Goal: Task Accomplishment & Management: Use online tool/utility

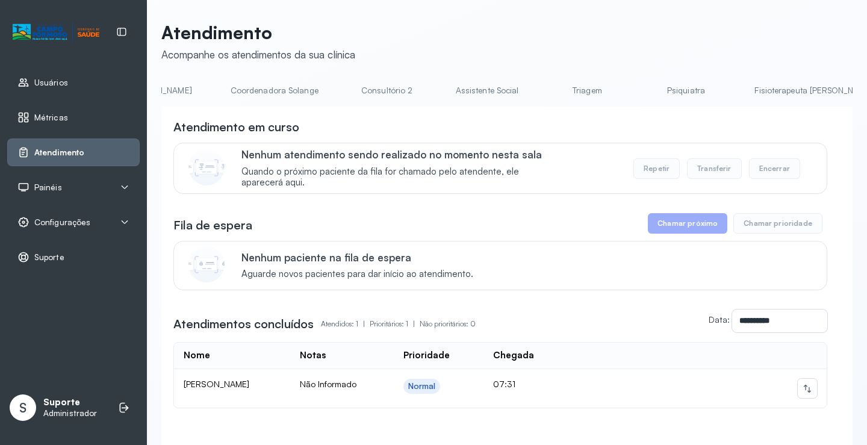
scroll to position [0, 843]
click at [542, 94] on link "Triagem" at bounding box center [584, 91] width 84 height 20
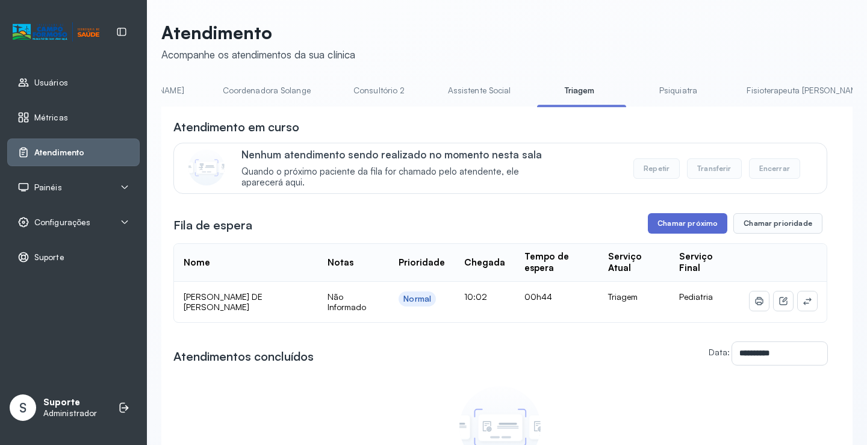
click at [682, 223] on button "Chamar próximo" at bounding box center [687, 223] width 79 height 20
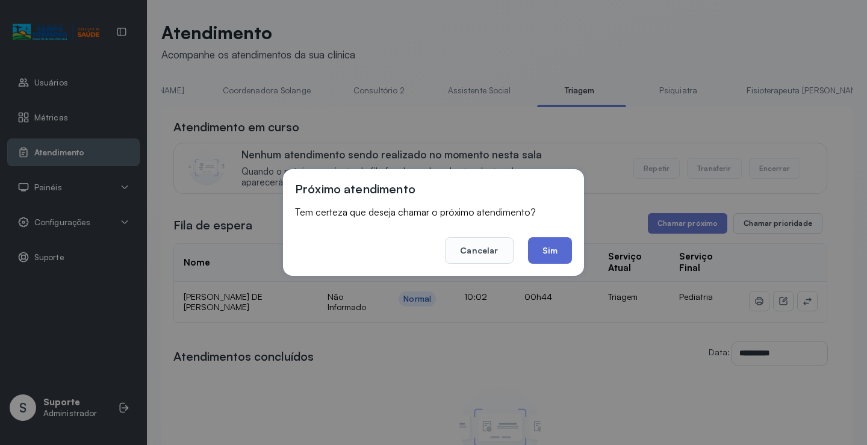
click at [561, 249] on button "Sim" at bounding box center [550, 250] width 44 height 26
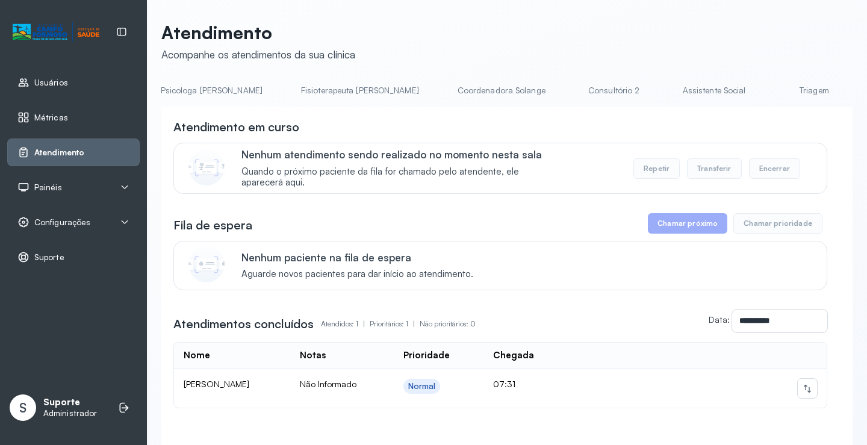
scroll to position [0, 725]
click at [660, 98] on link "Triagem" at bounding box center [702, 91] width 84 height 20
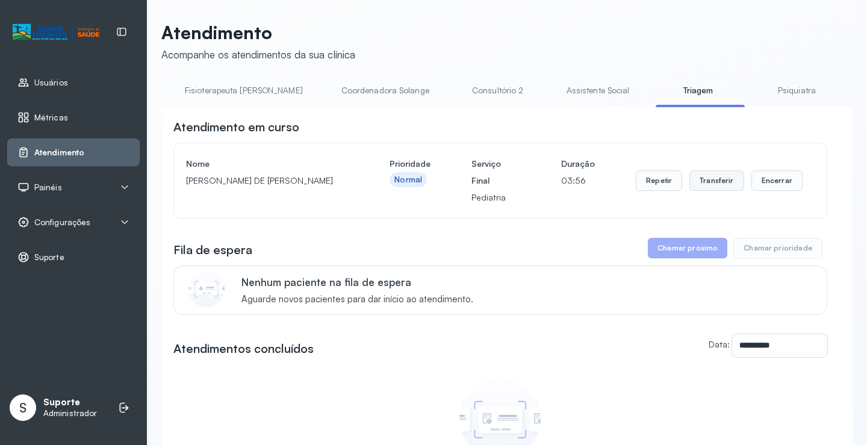
click at [716, 182] on button "Transferir" at bounding box center [716, 180] width 55 height 20
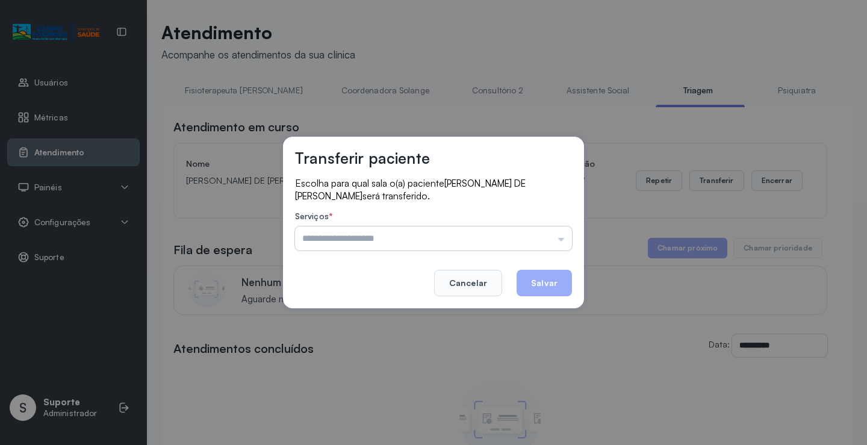
click at [560, 240] on input "text" at bounding box center [433, 238] width 277 height 24
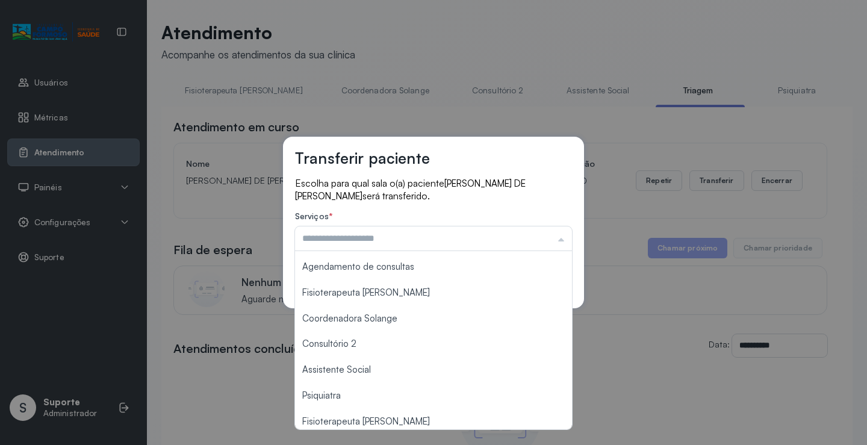
scroll to position [182, 0]
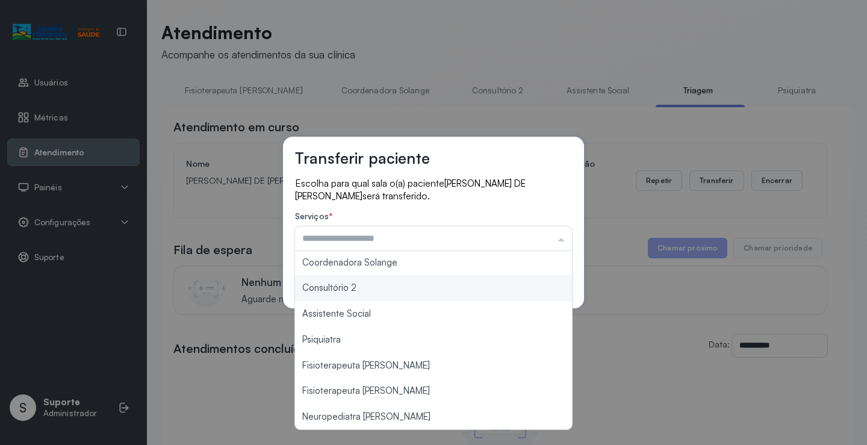
type input "**********"
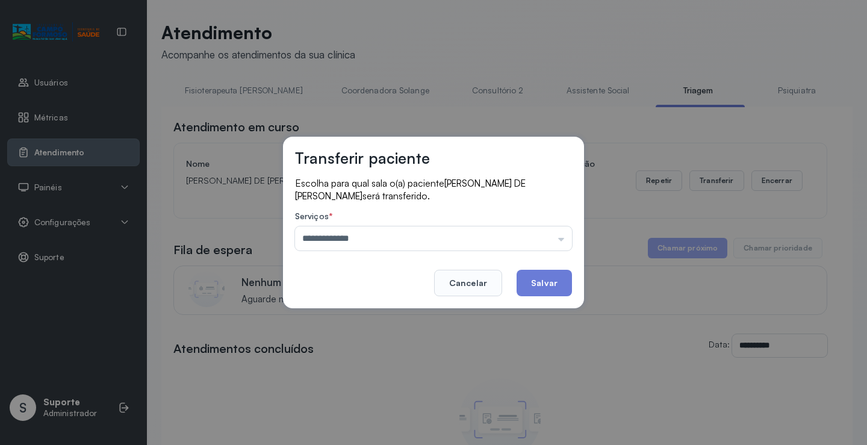
click at [404, 290] on div "**********" at bounding box center [433, 223] width 301 height 172
click at [549, 288] on button "Salvar" at bounding box center [544, 283] width 55 height 26
